Goal: Obtain resource: Download file/media

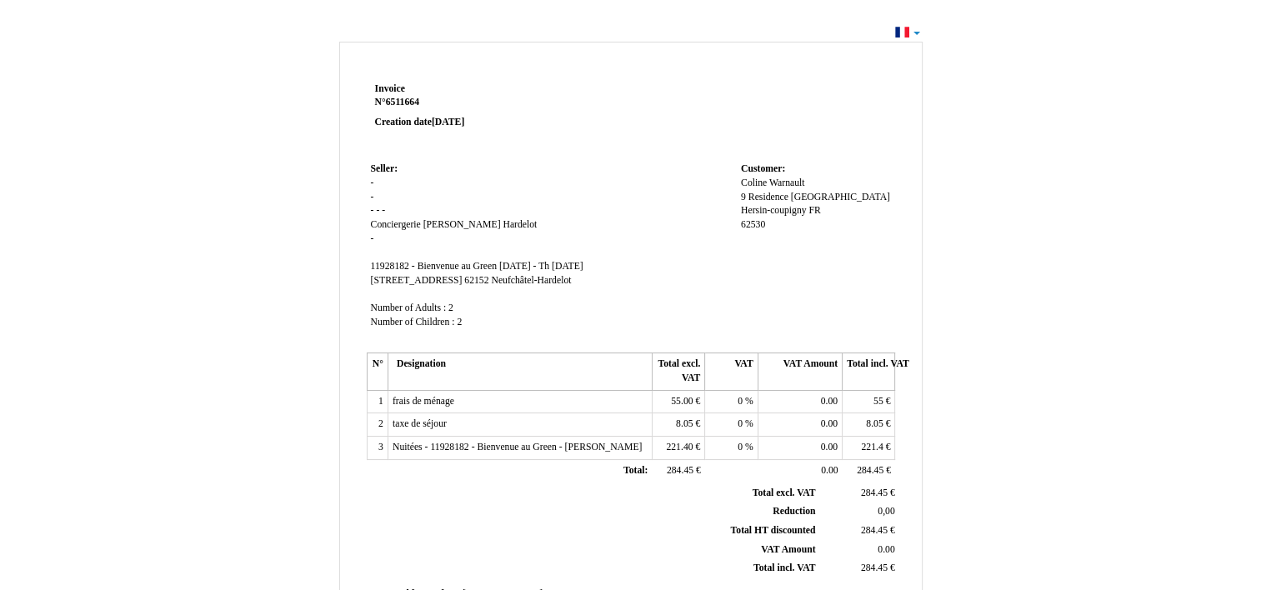
click at [457, 137] on p at bounding box center [474, 141] width 199 height 13
click at [1256, 138] on div "Invoice Invoice N° 6511664 6511664 Creation date 19 August 2025 Seller: Seller:…" at bounding box center [630, 500] width 1261 height 959
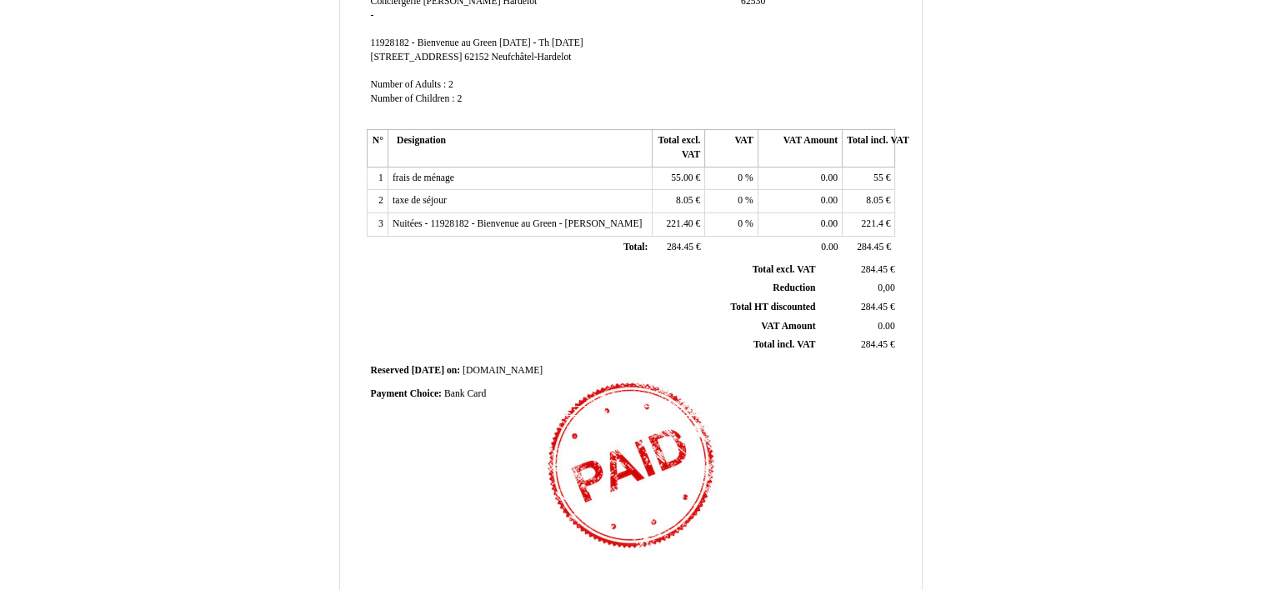
scroll to position [389, 0]
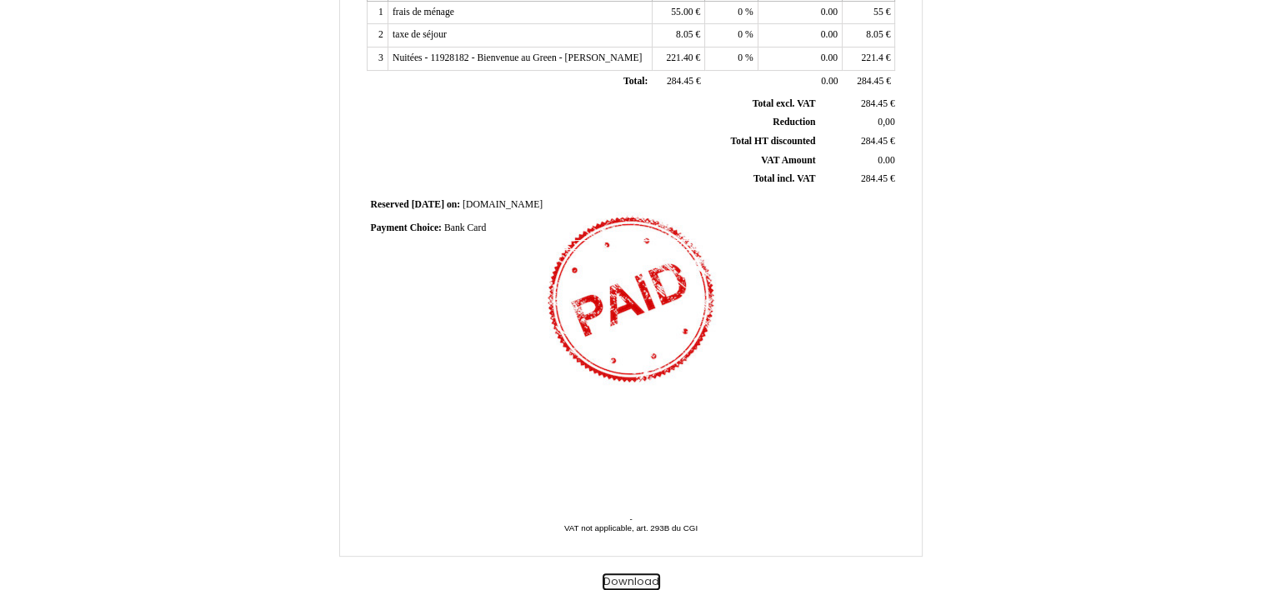
click at [635, 585] on button "Download" at bounding box center [630, 581] width 57 height 17
